Goal: Communication & Community: Answer question/provide support

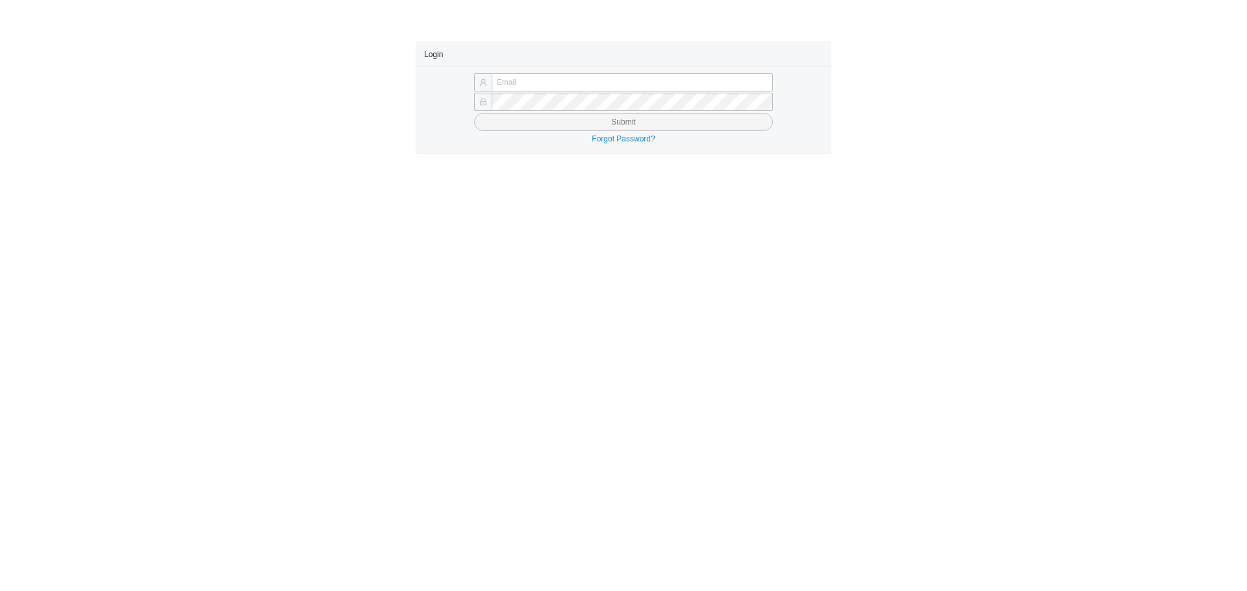
type input "laylap@qualitybath.com"
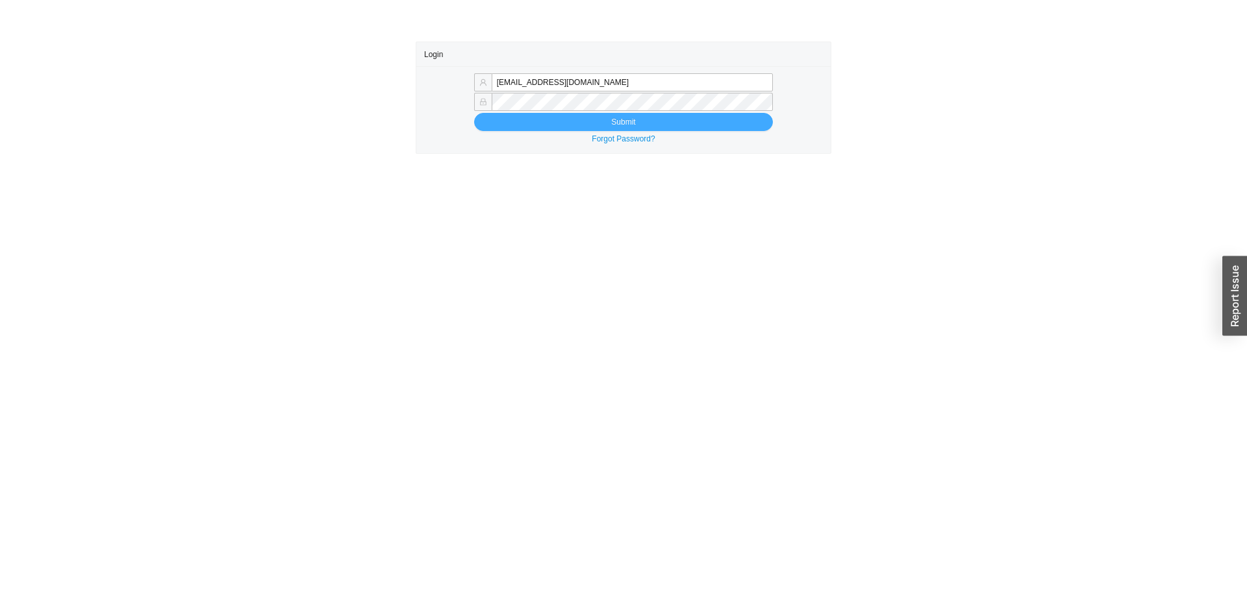
click at [512, 122] on button "Submit" at bounding box center [623, 122] width 299 height 18
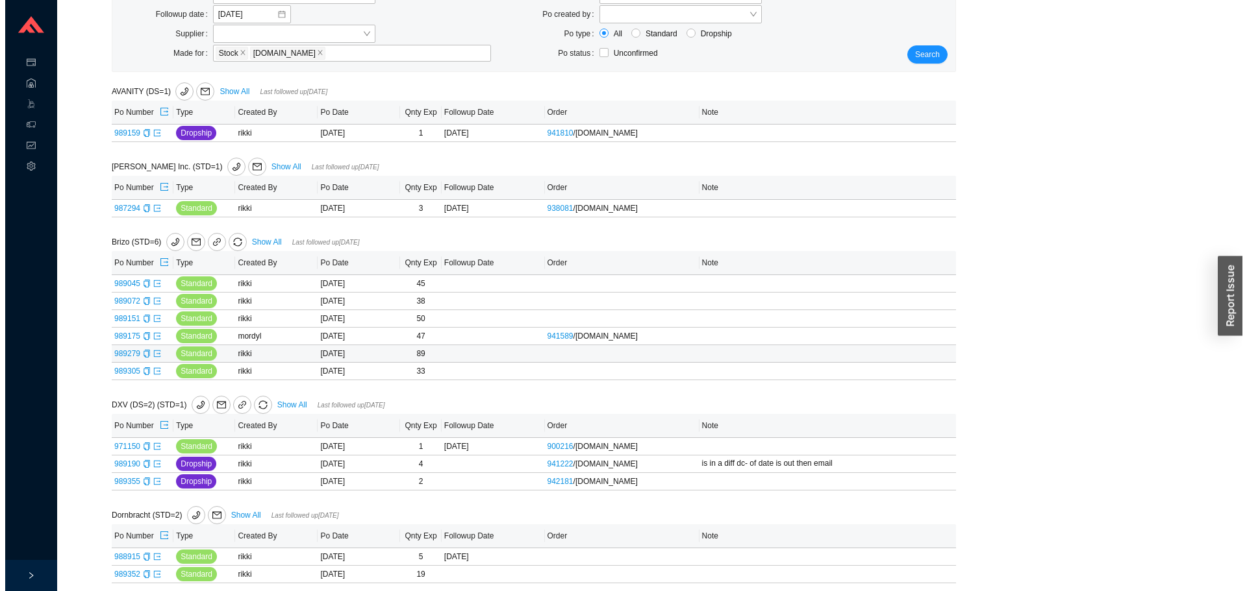
scroll to position [130, 0]
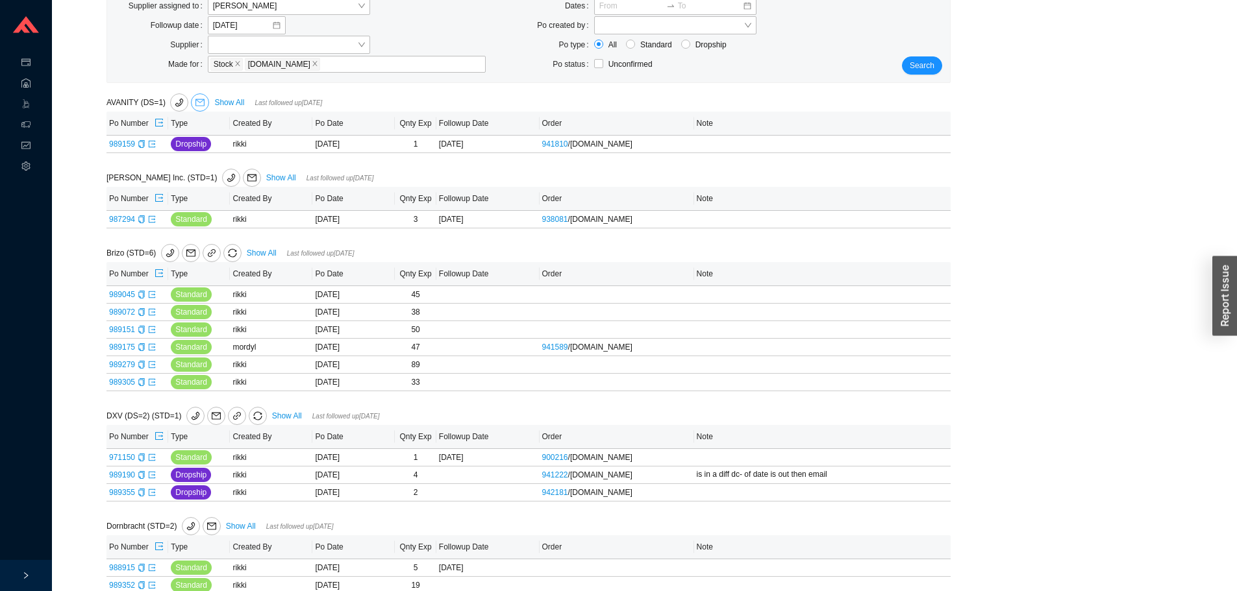
click at [197, 96] on button "button" at bounding box center [200, 102] width 18 height 18
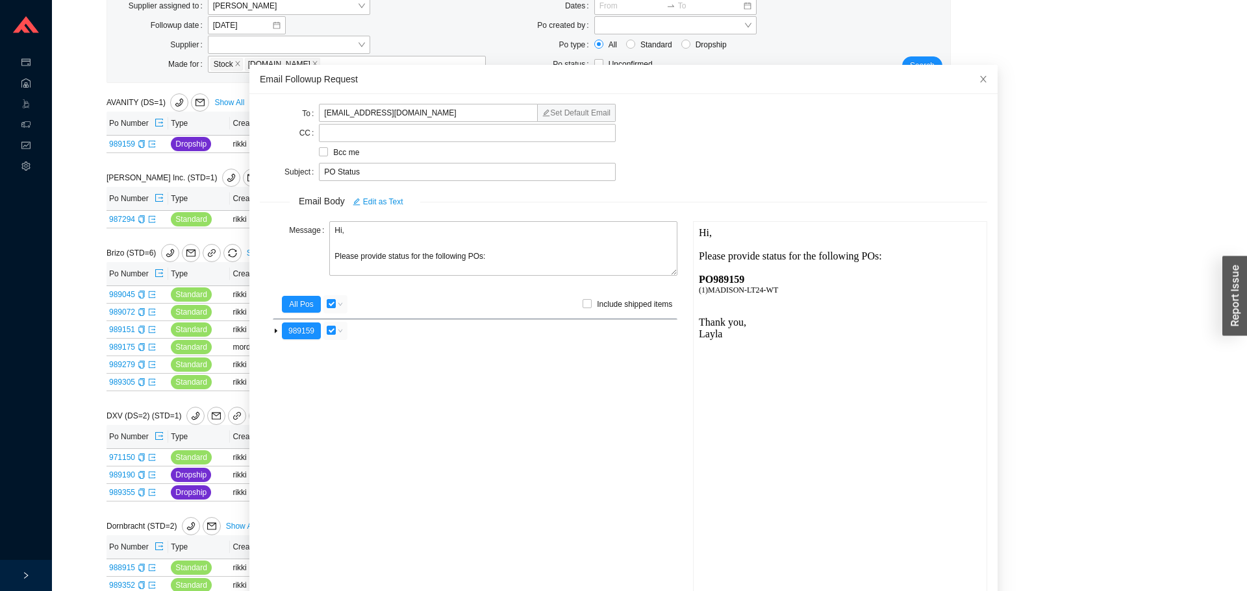
scroll to position [0, 0]
click at [351, 232] on textarea "Hi, Please provide status for the following POs:" at bounding box center [503, 248] width 348 height 55
click at [383, 260] on textarea "Hi Jacky, Please provide status for the following POs:" at bounding box center [503, 248] width 348 height 55
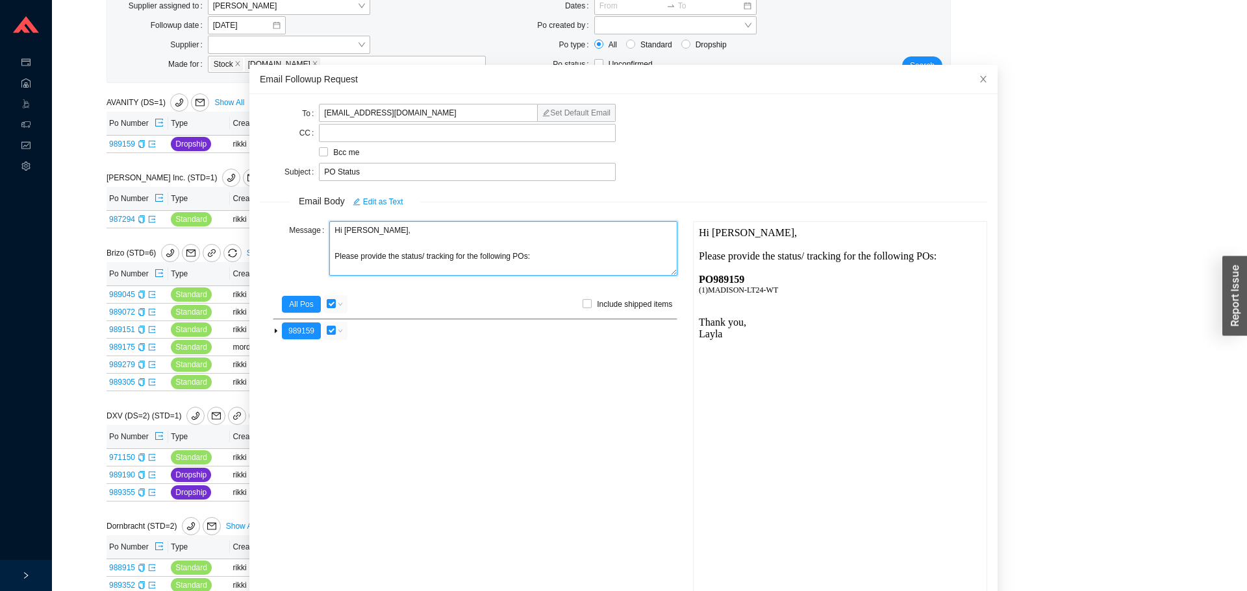
click at [483, 256] on textarea "Hi Jacky, Please provide the status/ tracking for the following POs:" at bounding box center [503, 248] width 348 height 55
type textarea "Hi Jacky, Please provide the status/ tracking for this PO:"
click at [323, 319] on div "989159" at bounding box center [475, 330] width 404 height 23
click at [327, 327] on input "checkbox" at bounding box center [331, 330] width 9 height 9
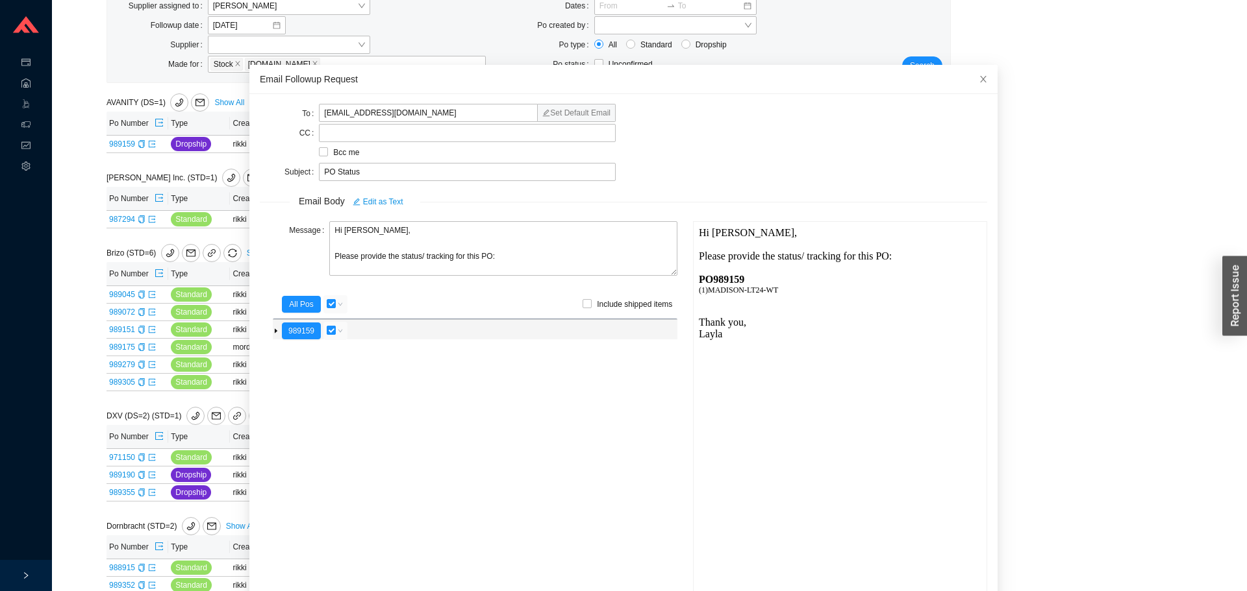
checkbox input "false"
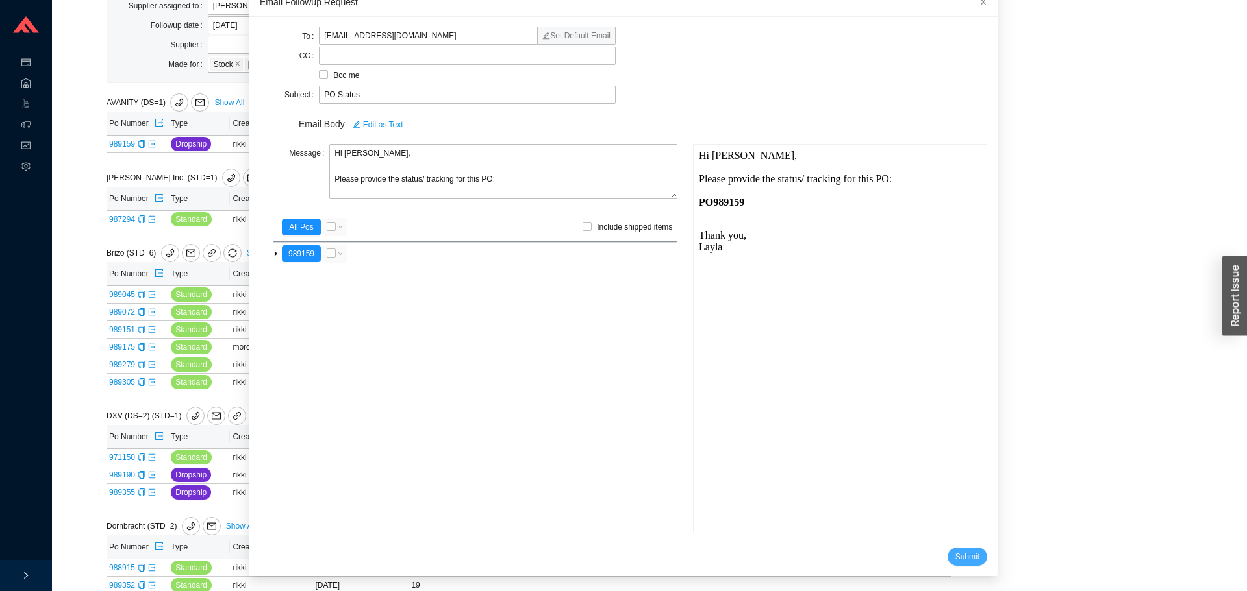
click at [959, 564] on button "Submit" at bounding box center [967, 557] width 40 height 18
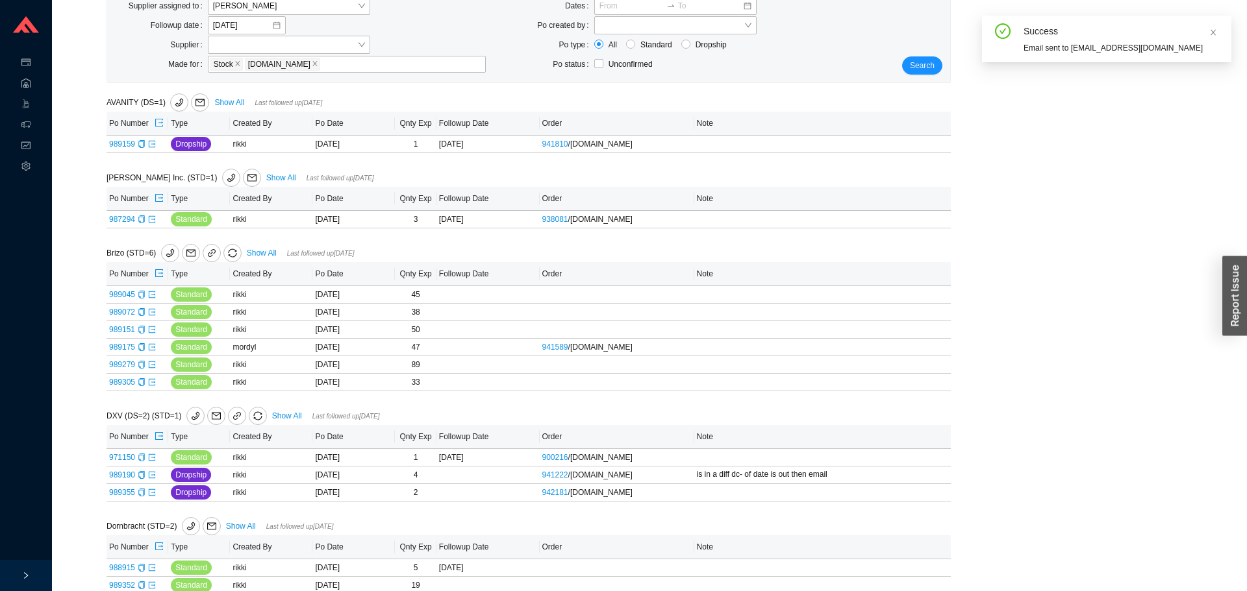
scroll to position [12, 0]
click at [739, 142] on span "Add note" at bounding box center [727, 144] width 31 height 13
click at [735, 150] on input "text" at bounding box center [800, 143] width 203 height 18
type input "emailed"
click at [888, 162] on span "Save" at bounding box center [887, 162] width 18 height 13
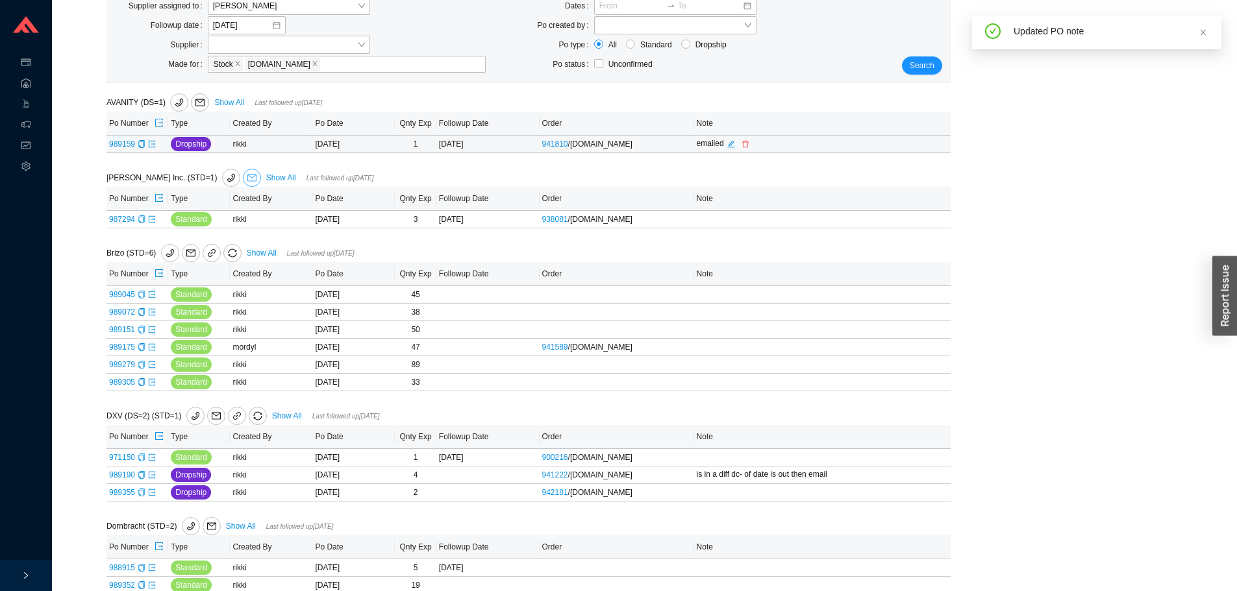
click at [247, 177] on icon "mail" at bounding box center [251, 177] width 9 height 9
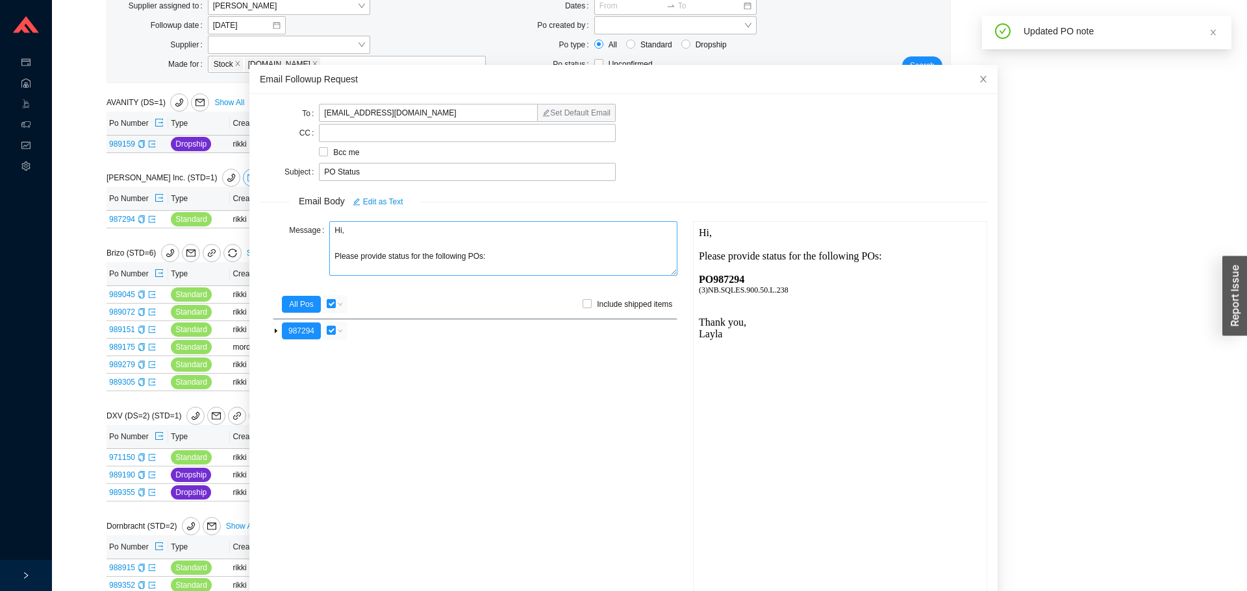
scroll to position [0, 0]
click at [380, 259] on textarea "Hi, Please provide status for the following POs:" at bounding box center [503, 248] width 348 height 55
click at [417, 255] on textarea "Hi, Please provide the status for the following POs:" at bounding box center [503, 248] width 348 height 55
click at [501, 255] on textarea "Hi, Please provide the status/ tracking for the following POs:" at bounding box center [503, 248] width 348 height 55
click at [501, 260] on textarea "Hi, Please provide the status/ tracking for the following POs:" at bounding box center [503, 248] width 348 height 55
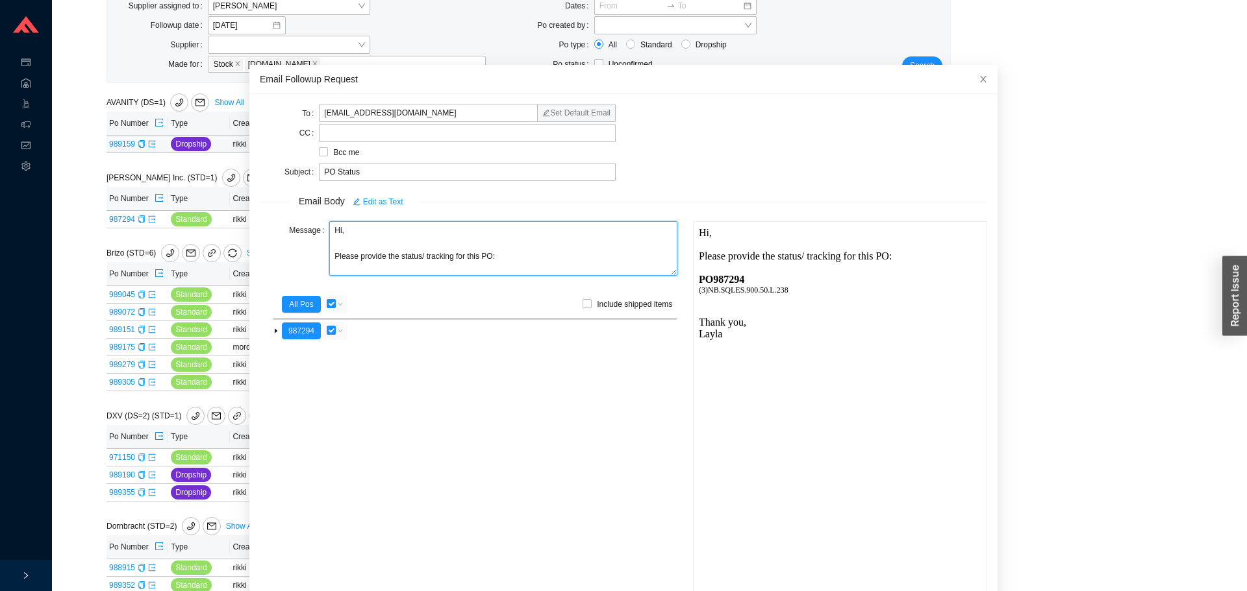
drag, startPoint x: 299, startPoint y: 233, endPoint x: 277, endPoint y: 230, distance: 22.3
click at [284, 234] on div "Message Hi, Please provide the status/ tracking for this PO:" at bounding box center [468, 249] width 417 height 57
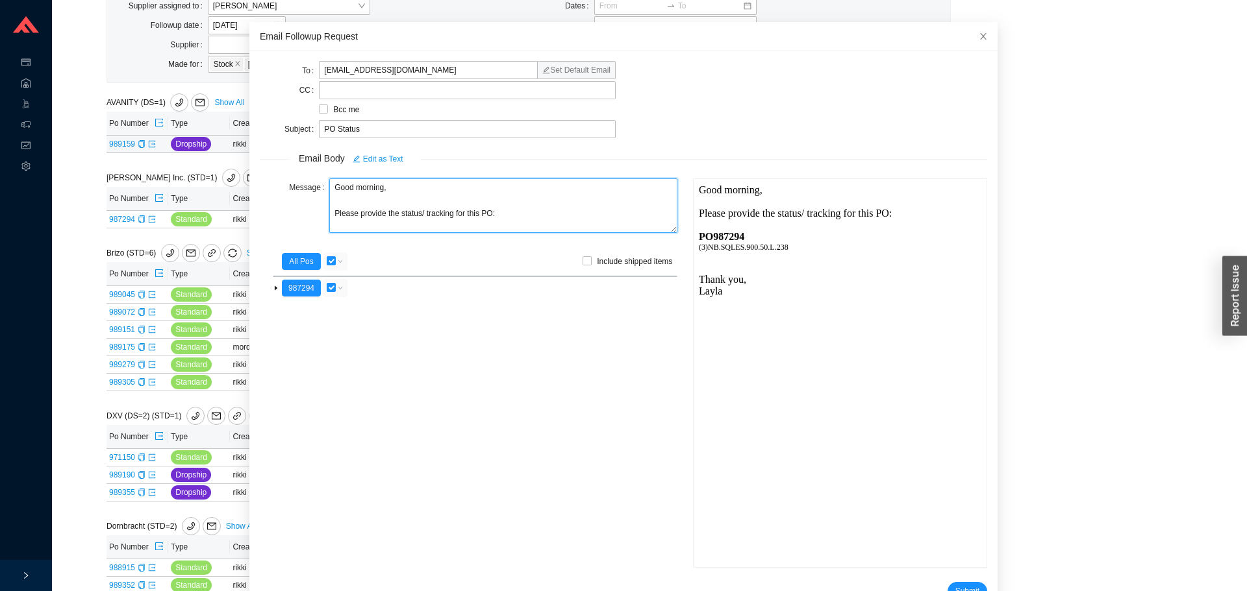
scroll to position [77, 0]
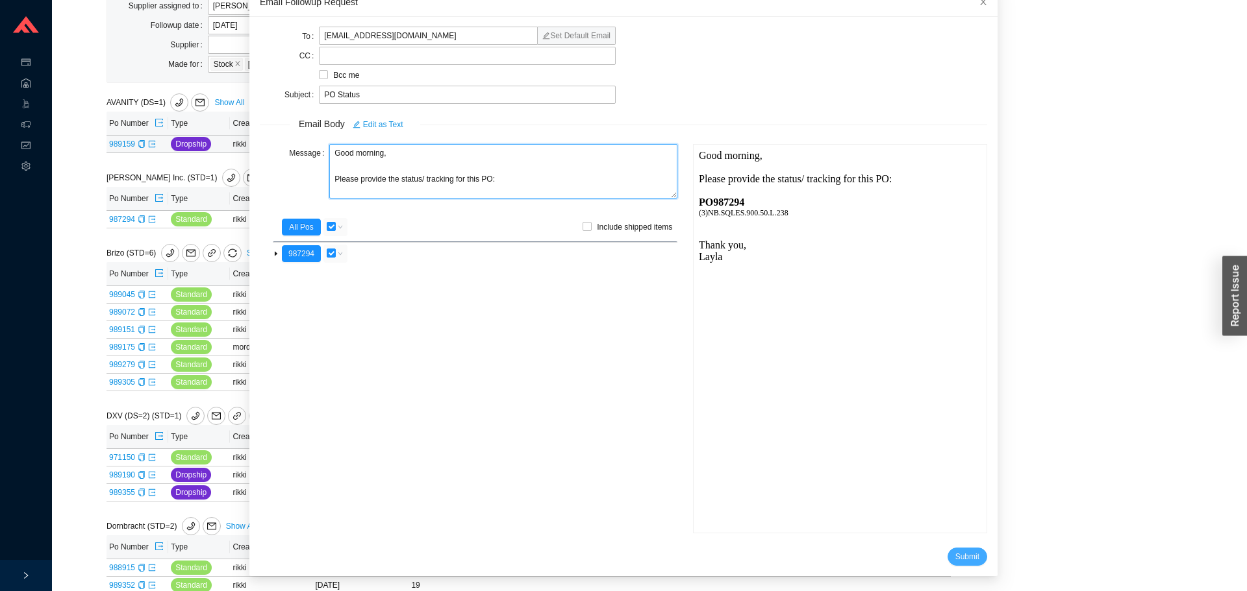
type textarea "Good morning, Please provide the status/ tracking for this PO:"
click at [947, 548] on button "Submit" at bounding box center [967, 557] width 40 height 18
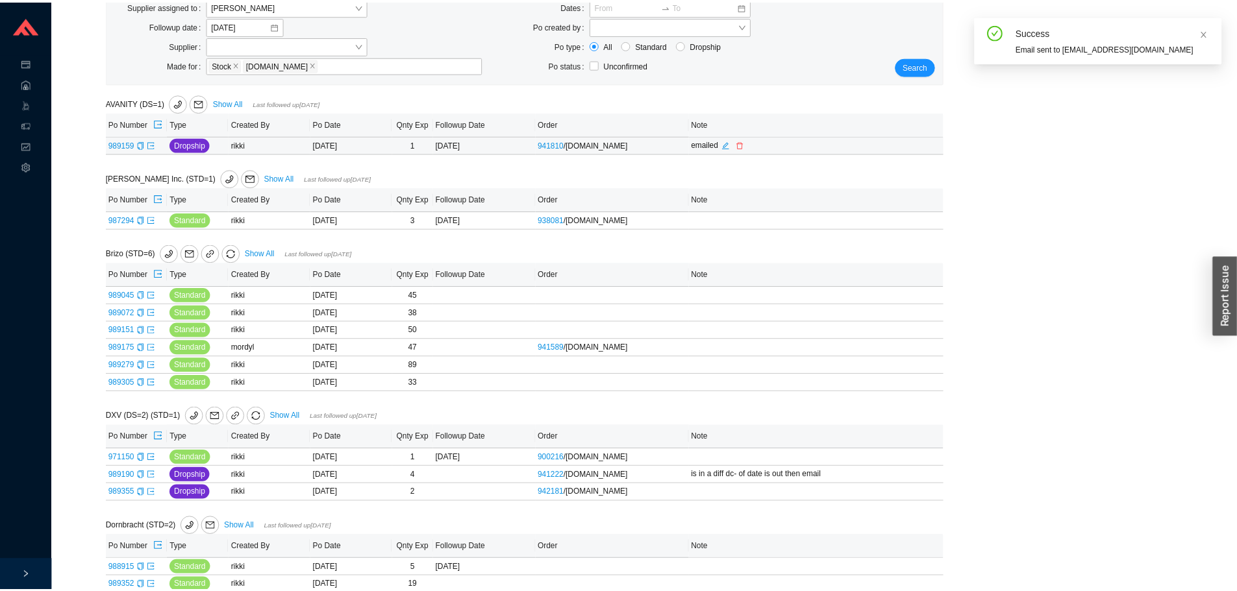
scroll to position [12, 0]
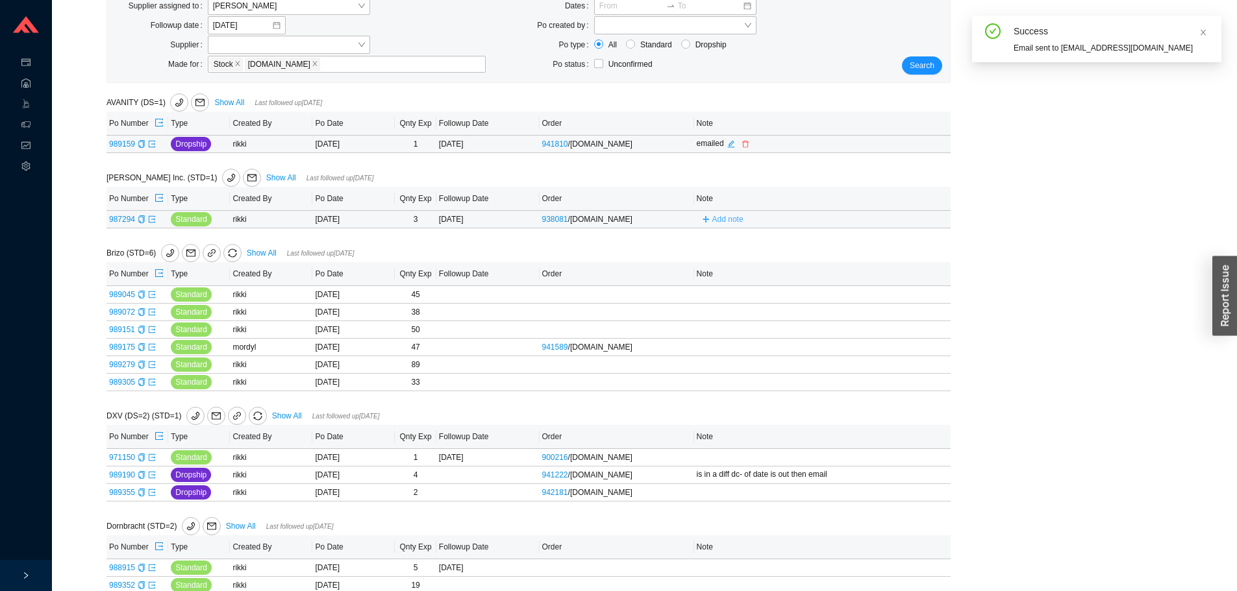
click at [726, 221] on span "Add note" at bounding box center [727, 219] width 31 height 13
click at [731, 225] on input "text" at bounding box center [800, 219] width 203 height 18
type input "emailed"
click at [895, 241] on span "Save" at bounding box center [887, 237] width 18 height 13
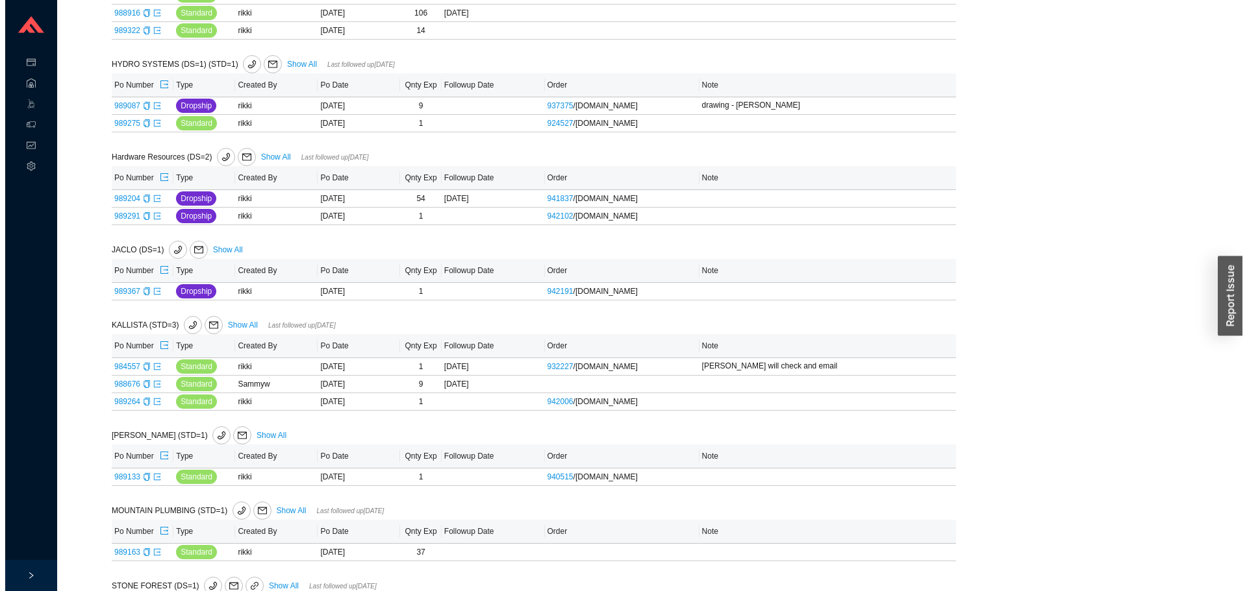
scroll to position [1104, 0]
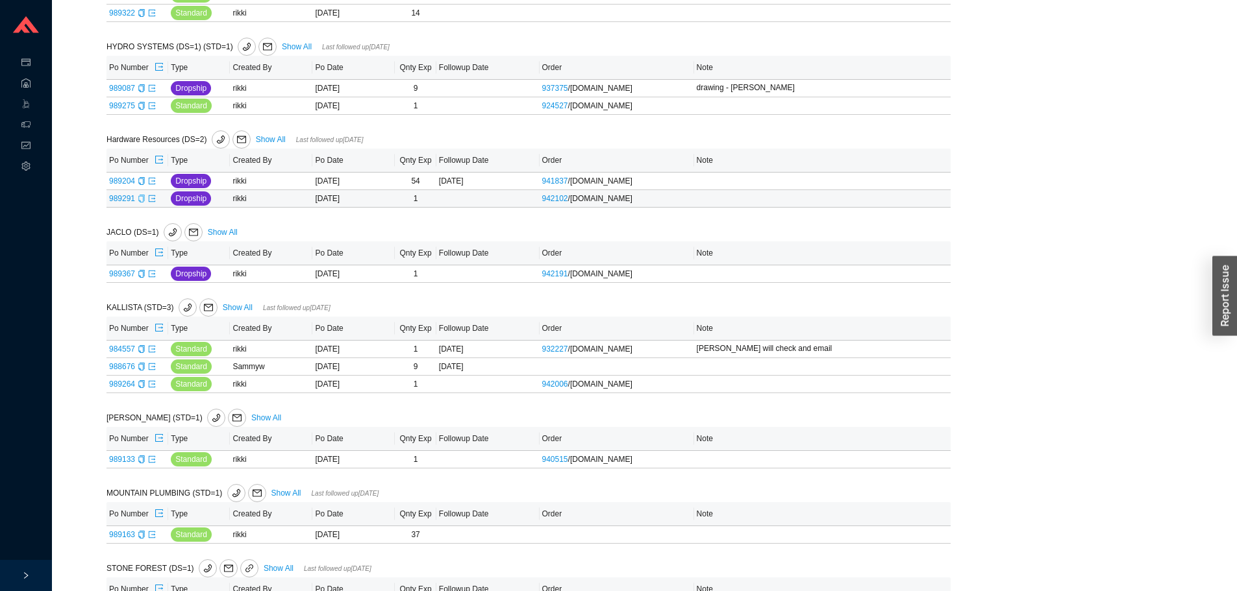
click at [143, 202] on icon "copy" at bounding box center [141, 199] width 6 height 8
click at [908, 260] on th "Note" at bounding box center [822, 254] width 256 height 24
click at [152, 203] on icon "export" at bounding box center [152, 199] width 8 height 8
click at [250, 142] on span "Hardware Resources (DS=2)" at bounding box center [179, 139] width 147 height 9
click at [245, 142] on span "mail" at bounding box center [241, 139] width 17 height 9
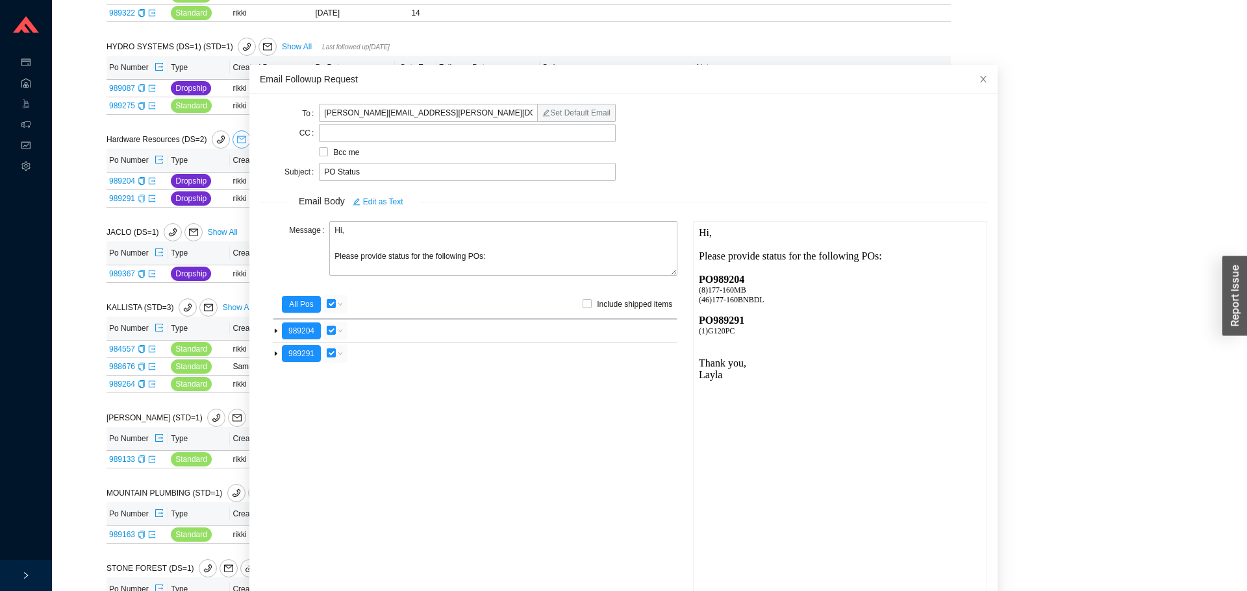
scroll to position [0, 0]
click at [327, 304] on input "checkbox" at bounding box center [331, 303] width 9 height 9
checkbox input "false"
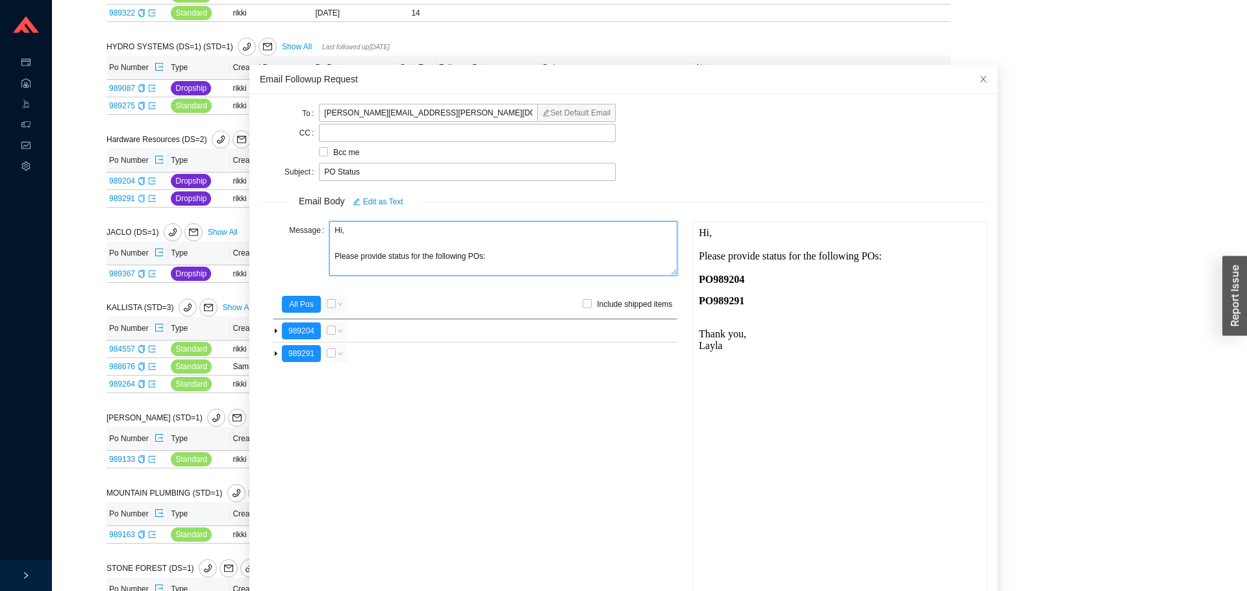
click at [340, 232] on textarea "Hi, Please provide status for the following POs:" at bounding box center [503, 248] width 348 height 55
click at [385, 258] on textarea "Hi Monique, Please provide status for the following POs:" at bounding box center [503, 248] width 348 height 55
click at [382, 262] on textarea "Hi Monique, Please provide status for the following POs:" at bounding box center [503, 248] width 348 height 55
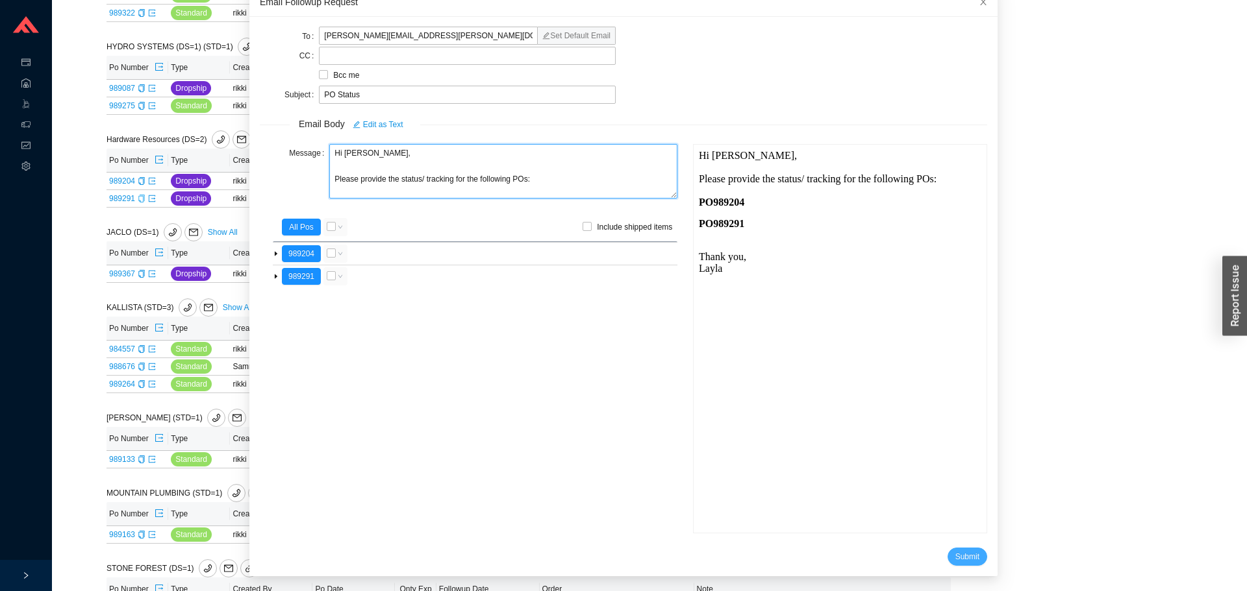
type textarea "Hi Monique, Please provide the status/ tracking for the following POs:"
click at [962, 561] on button "Submit" at bounding box center [967, 557] width 40 height 18
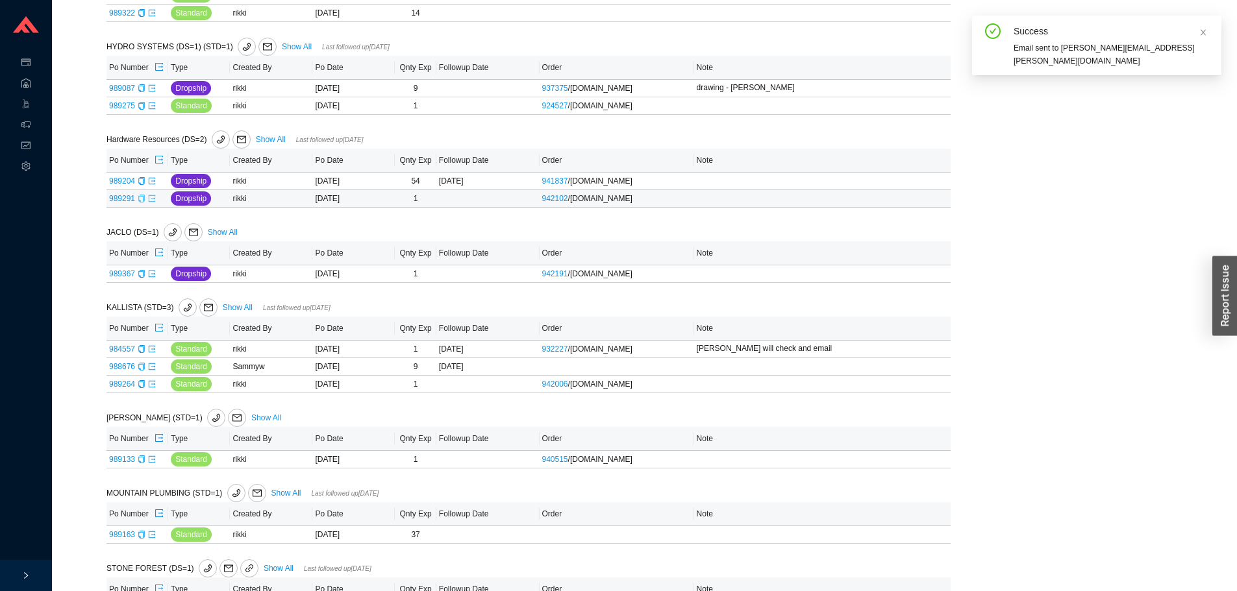
click at [151, 201] on icon "export" at bounding box center [152, 198] width 6 height 6
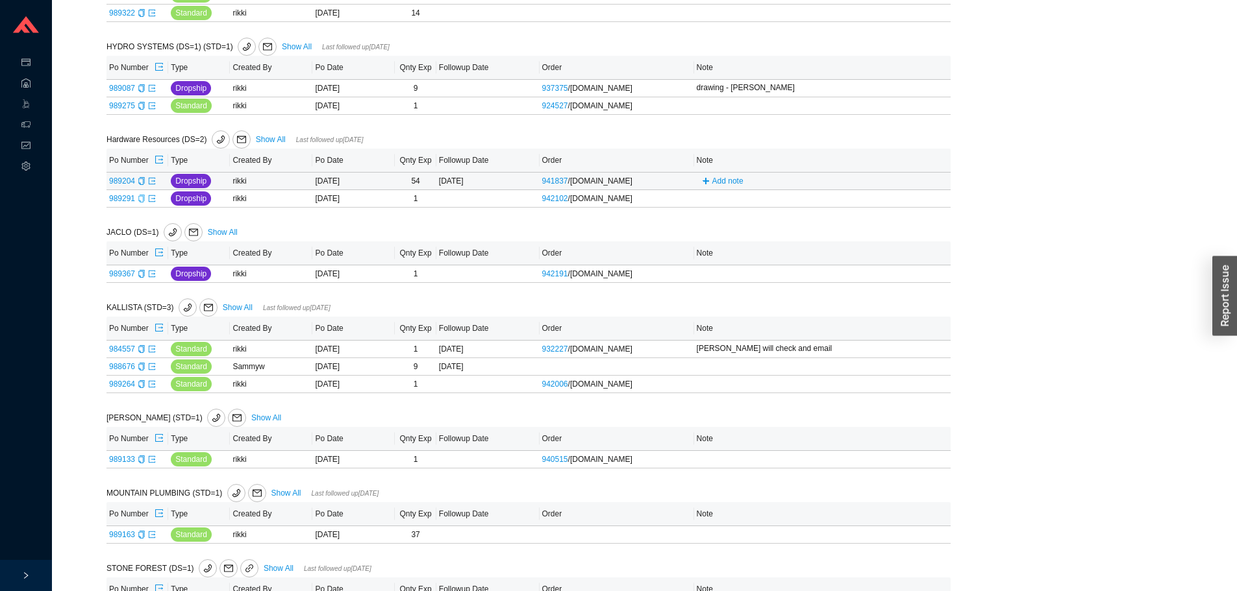
click at [699, 179] on span "Add note" at bounding box center [723, 181] width 52 height 9
click at [716, 187] on input "text" at bounding box center [800, 180] width 203 height 18
type input "emailed"
click at [886, 201] on span "Save" at bounding box center [887, 199] width 18 height 13
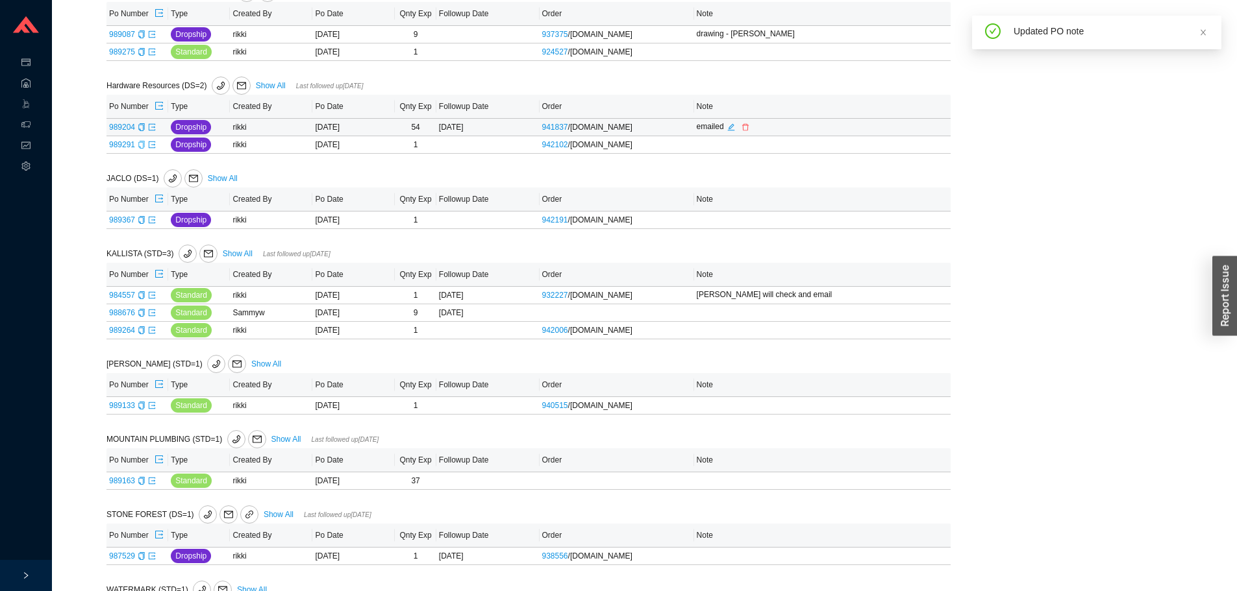
scroll to position [1227, 0]
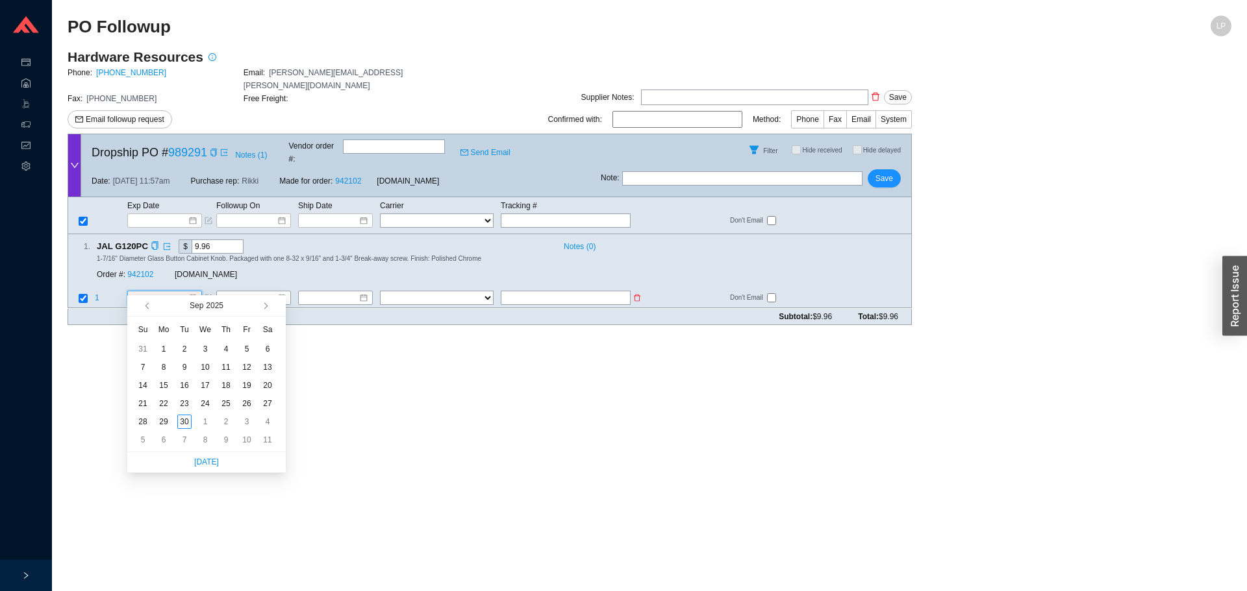
click at [140, 292] on input at bounding box center [160, 298] width 56 height 13
type input "[DATE]"
click at [182, 417] on div "30" at bounding box center [184, 422] width 14 height 14
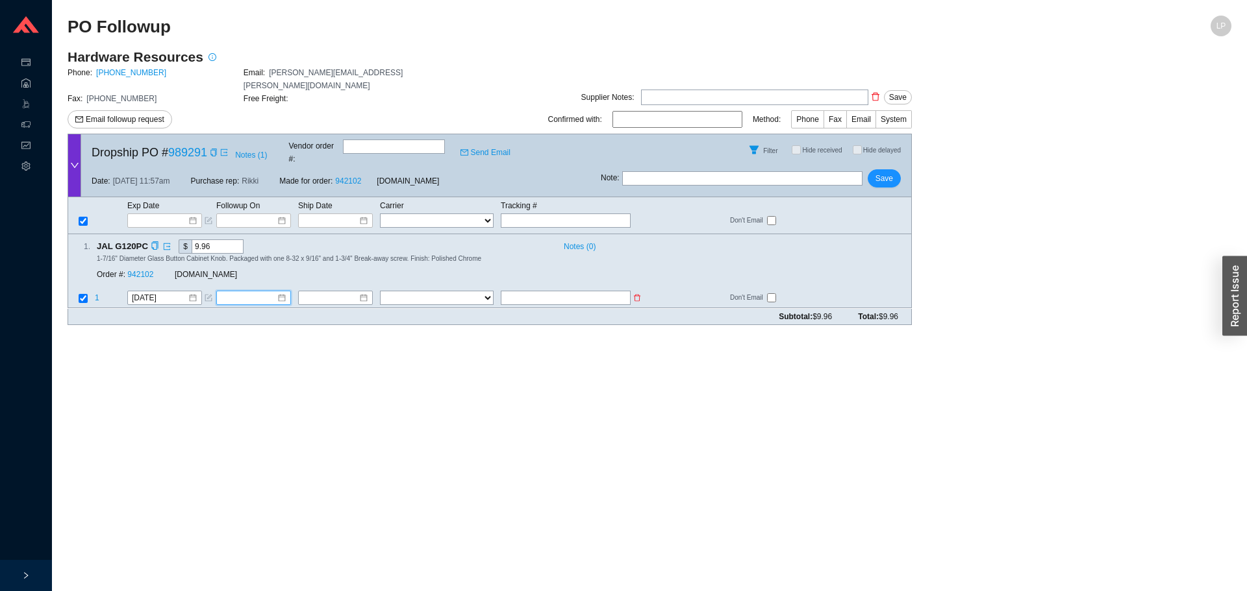
click at [247, 292] on input at bounding box center [249, 298] width 56 height 13
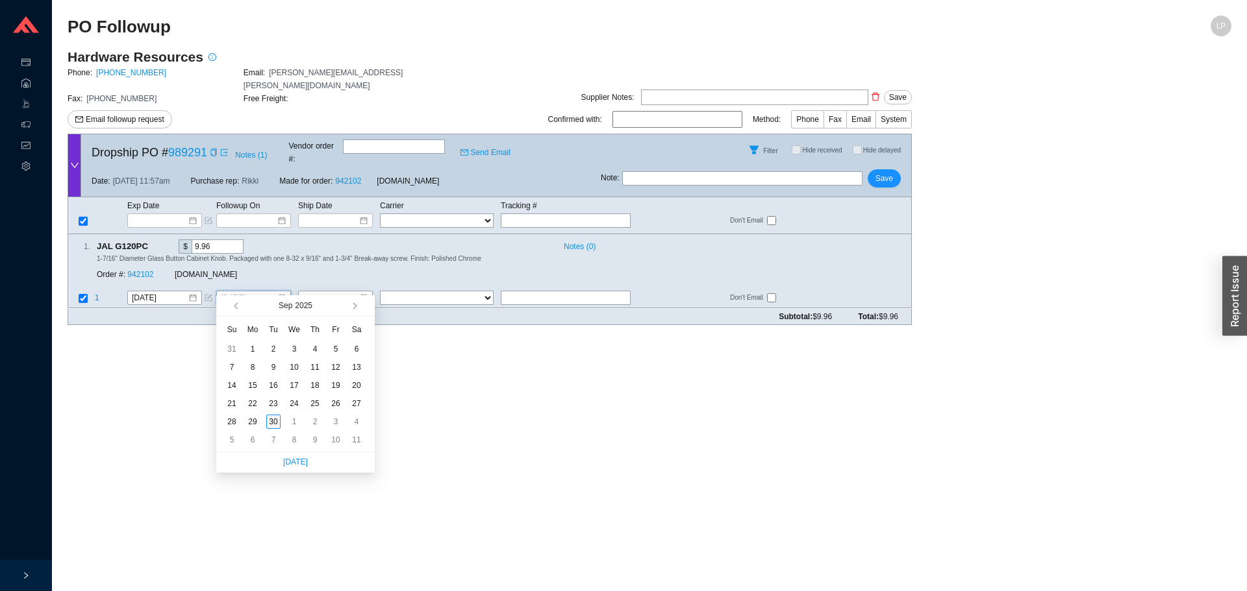
type input "[DATE]"
click at [274, 423] on div "30" at bounding box center [273, 422] width 14 height 14
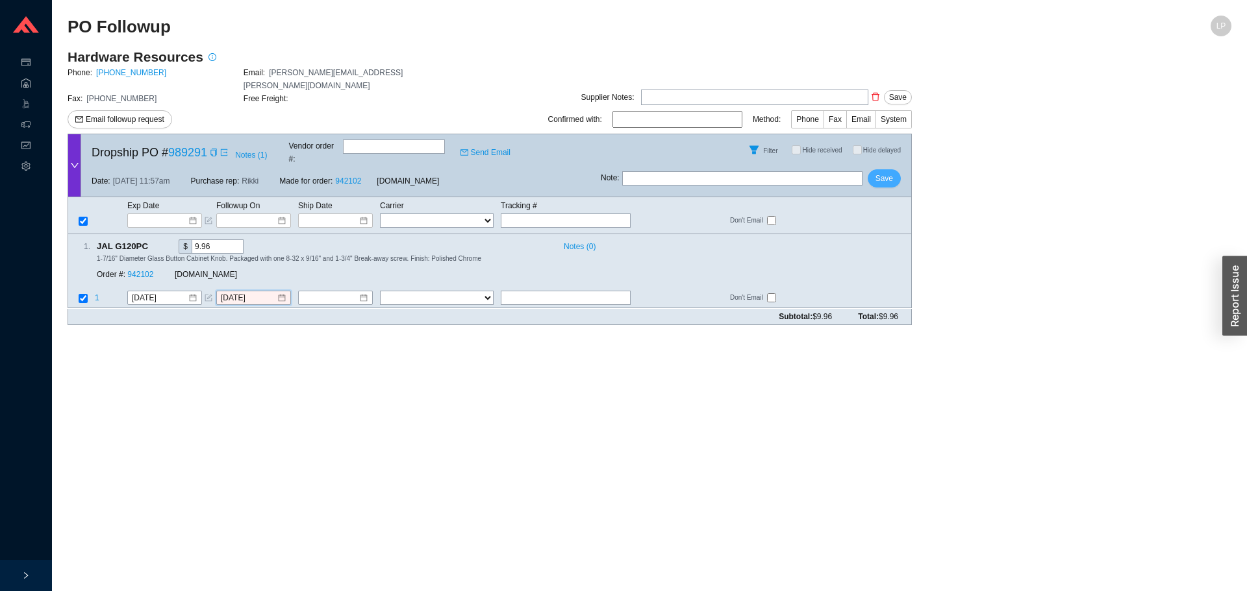
click at [876, 175] on span "Save" at bounding box center [884, 178] width 18 height 13
drag, startPoint x: 288, startPoint y: 283, endPoint x: 280, endPoint y: 283, distance: 7.1
click at [280, 292] on div at bounding box center [253, 298] width 65 height 13
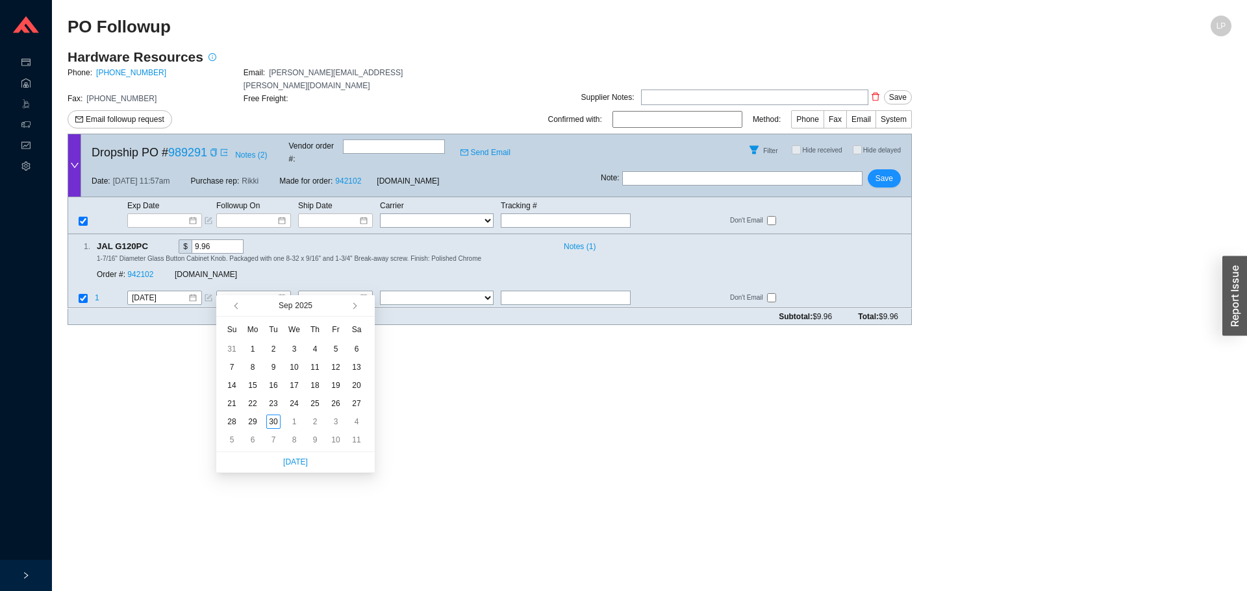
click at [713, 173] on input "text" at bounding box center [742, 178] width 240 height 14
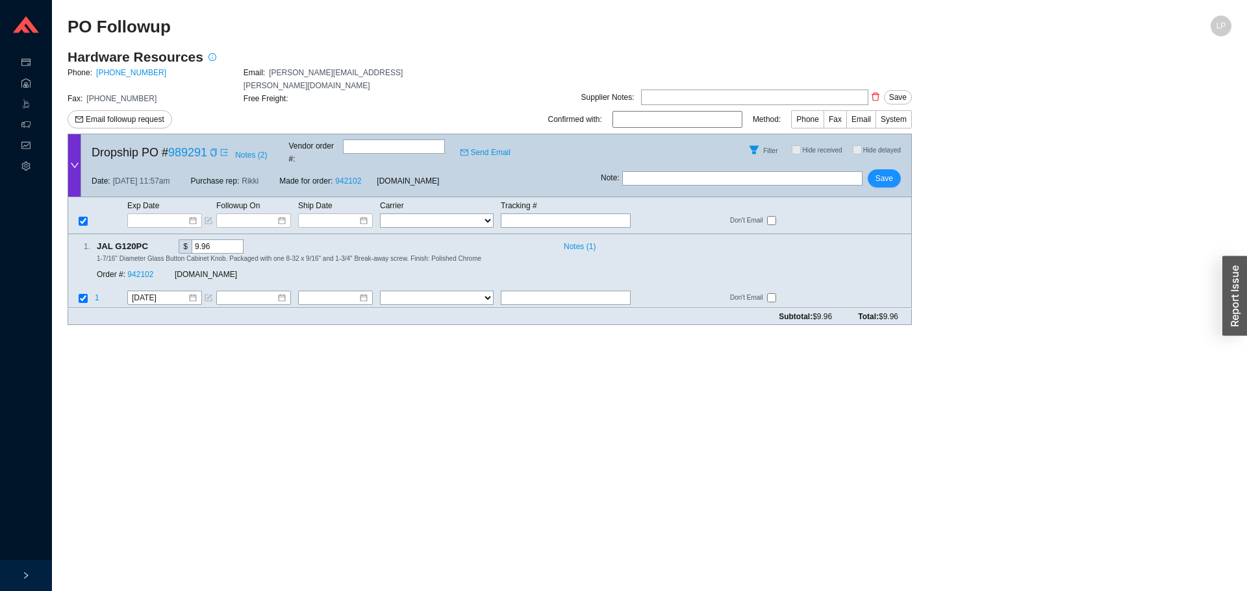
type input "emailed"
click at [882, 172] on span "Save" at bounding box center [884, 178] width 18 height 13
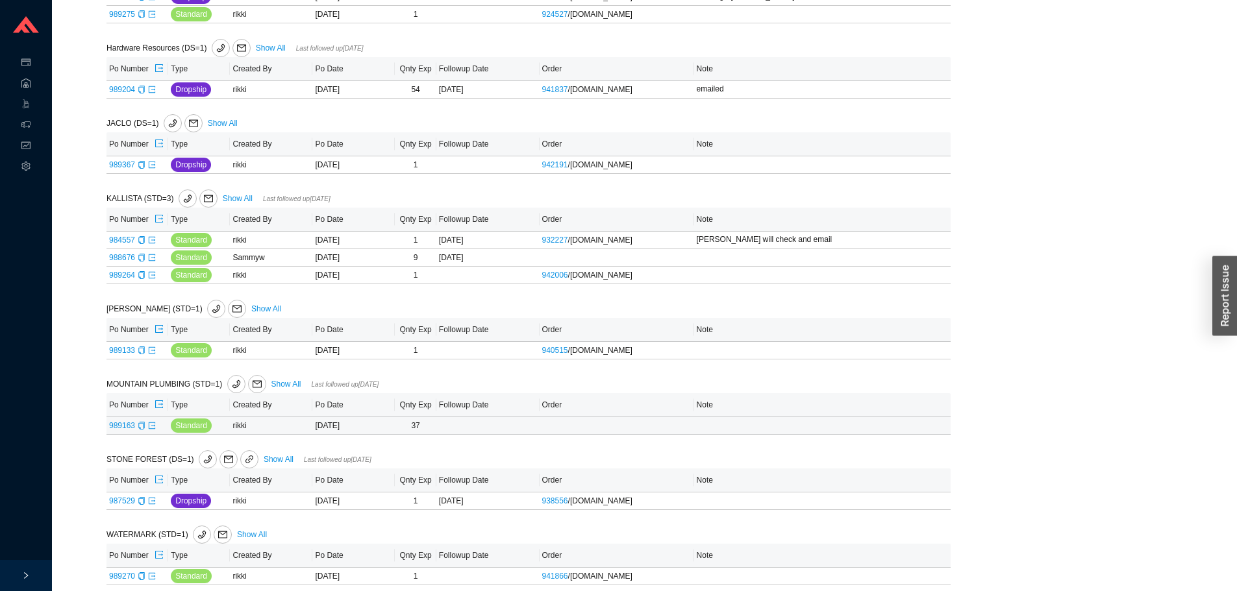
scroll to position [1210, 0]
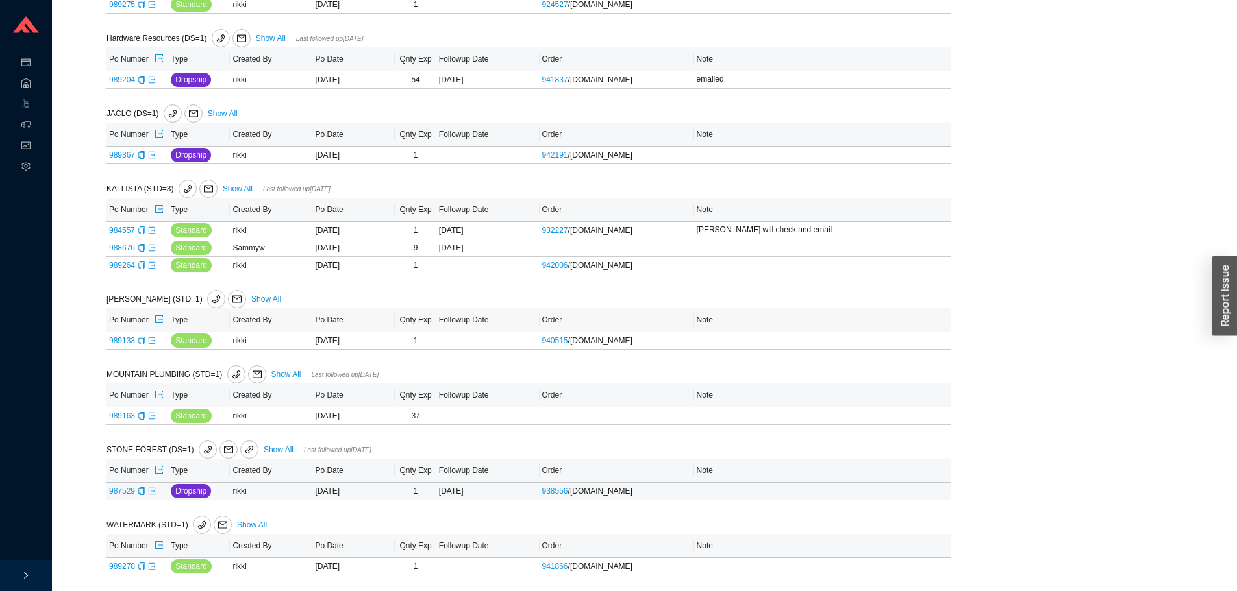
click at [149, 494] on icon "export" at bounding box center [152, 492] width 8 height 8
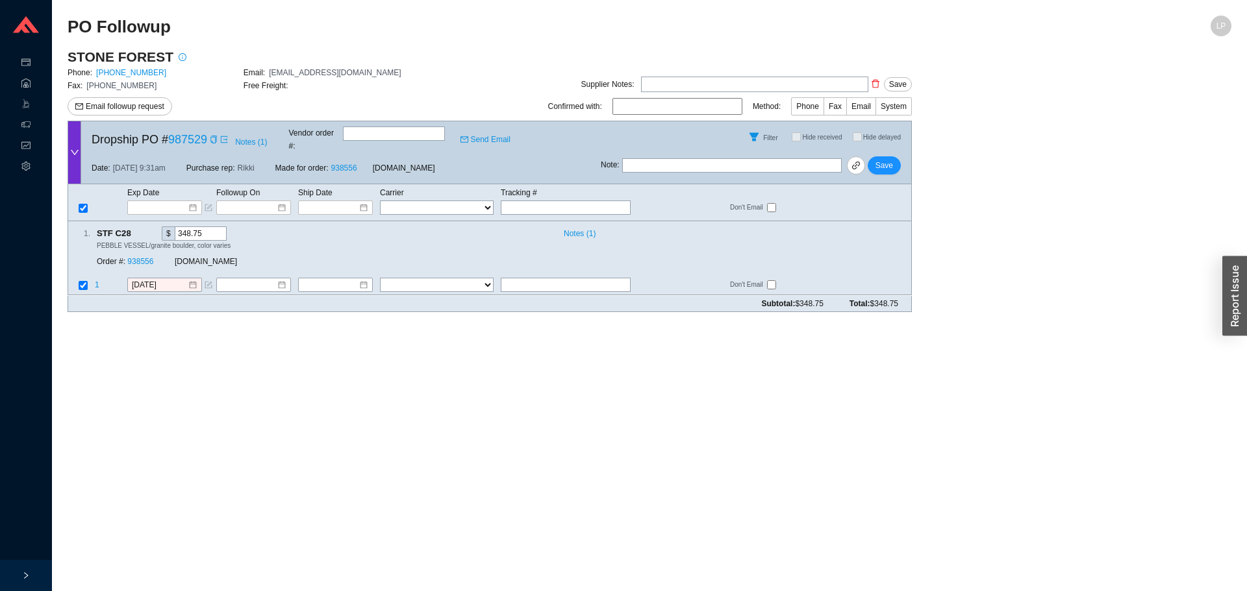
click at [210, 138] on span at bounding box center [212, 139] width 10 height 13
click at [214, 138] on icon "copy" at bounding box center [214, 140] width 8 height 8
click at [119, 103] on span "Email followup request" at bounding box center [125, 106] width 79 height 13
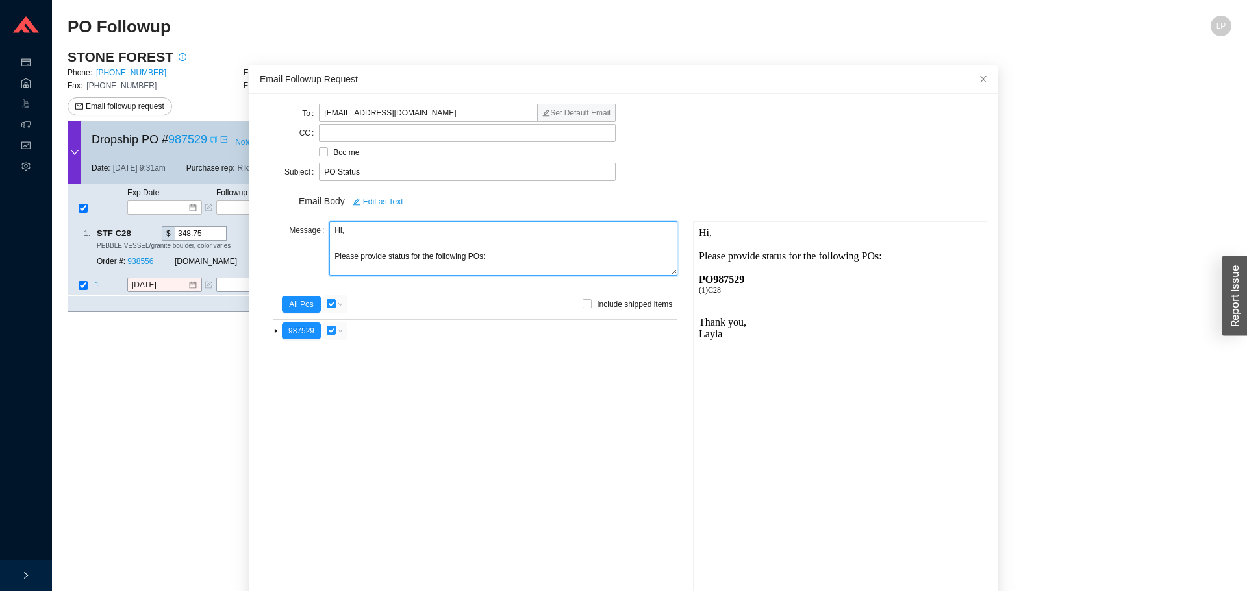
click at [312, 233] on div "Message Hi, Please provide status for the following POs:" at bounding box center [468, 249] width 417 height 57
click at [381, 258] on textarea "Good morning, Please provide status for the following POs:" at bounding box center [503, 248] width 348 height 55
click at [480, 258] on textarea "Good morning, Please provide the status/ tracking for the following POs:" at bounding box center [503, 248] width 348 height 55
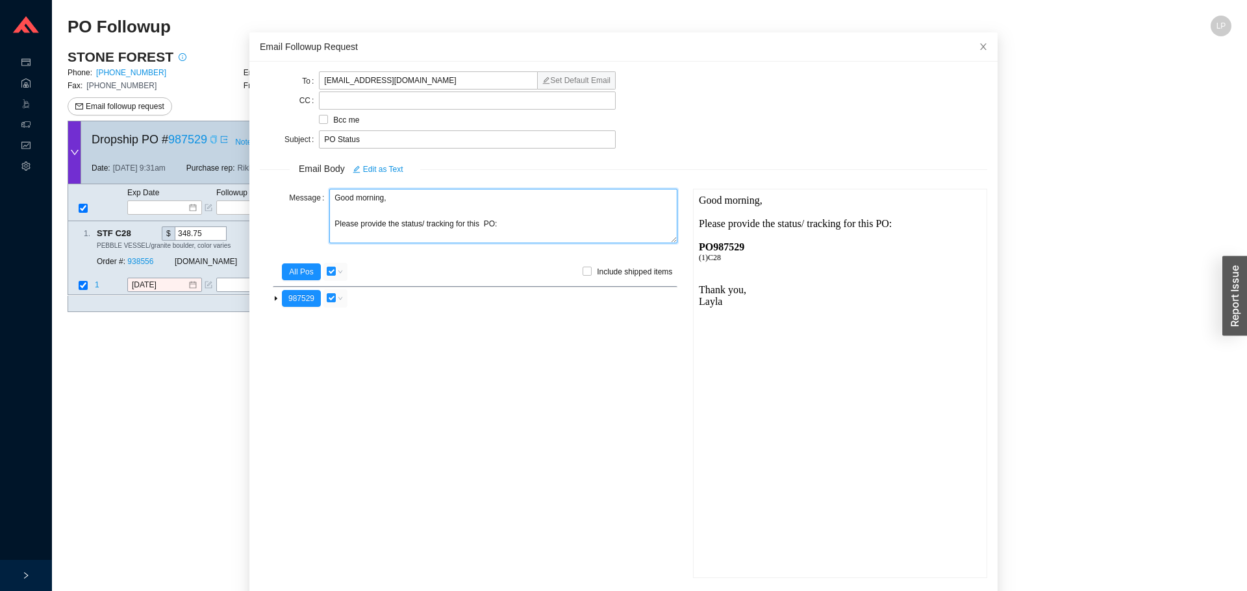
scroll to position [77, 0]
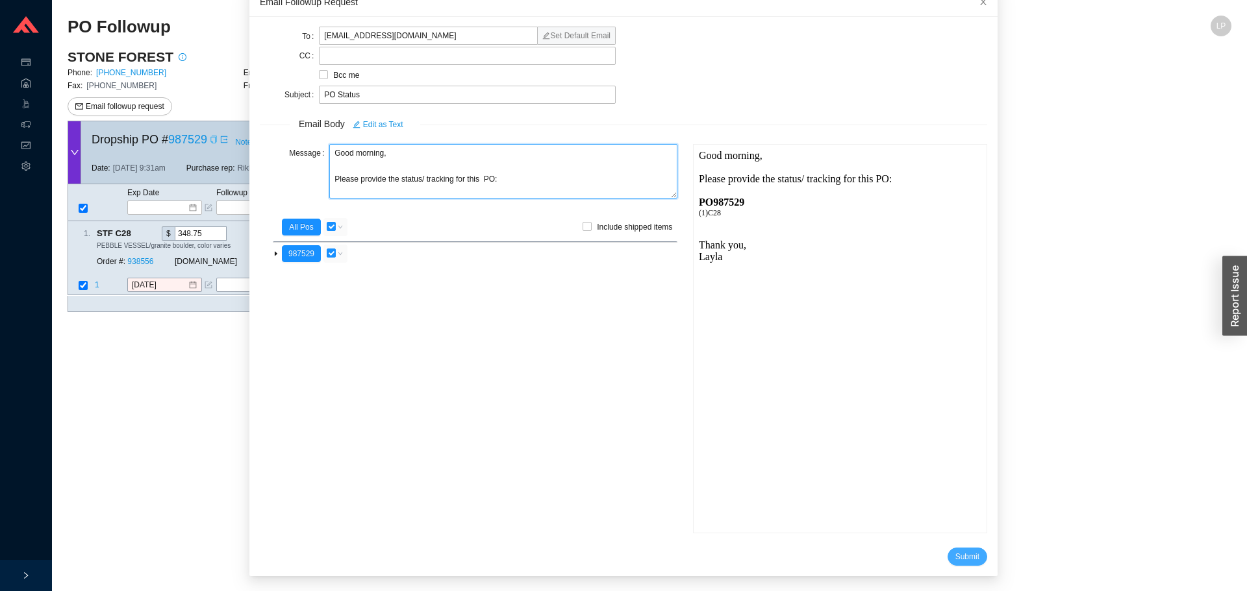
type textarea "Good morning, Please provide the status/ tracking for this PO:"
click at [952, 548] on button "Submit" at bounding box center [967, 557] width 40 height 18
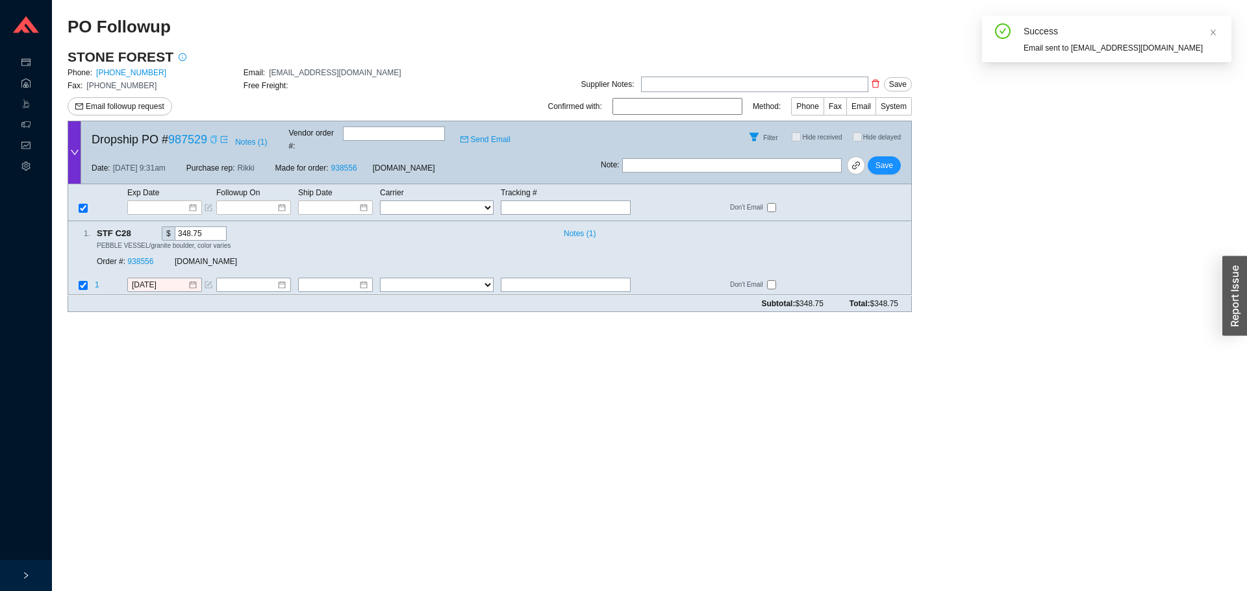
scroll to position [12, 0]
click at [727, 158] on input "text" at bounding box center [731, 165] width 219 height 14
type input "emailed"
click at [880, 159] on span "Save" at bounding box center [884, 165] width 18 height 13
